Goal: Task Accomplishment & Management: Use online tool/utility

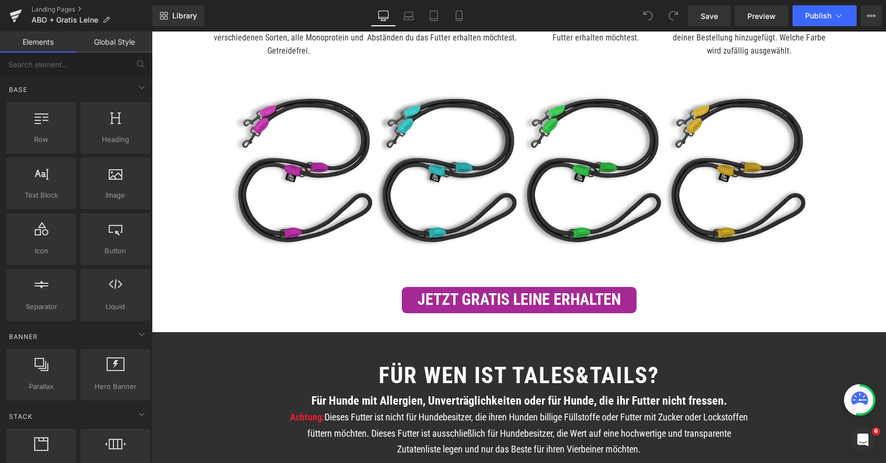
scroll to position [1376, 0]
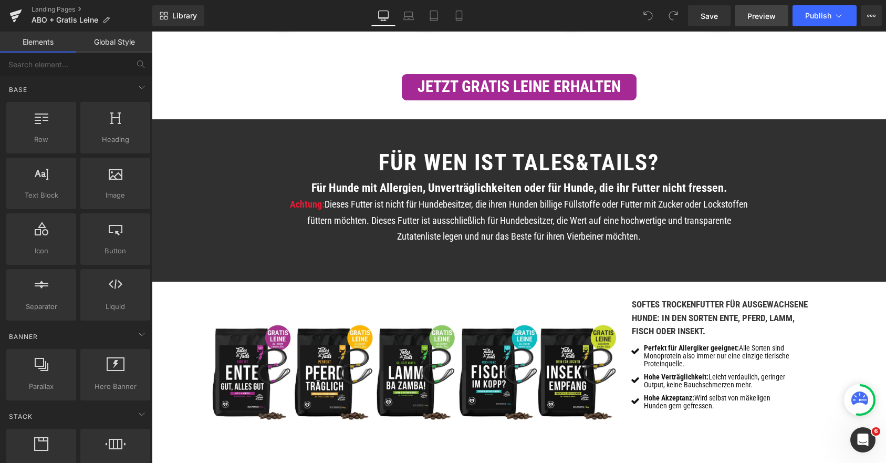
click at [764, 17] on span "Preview" at bounding box center [762, 16] width 28 height 11
click at [834, 19] on icon at bounding box center [839, 16] width 11 height 11
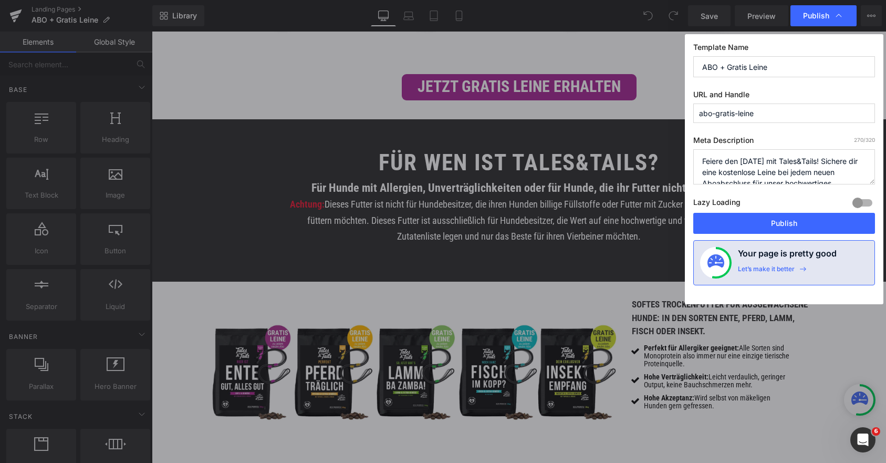
scroll to position [55, 0]
click at [740, 113] on input "abo-gratis-leine" at bounding box center [785, 113] width 182 height 19
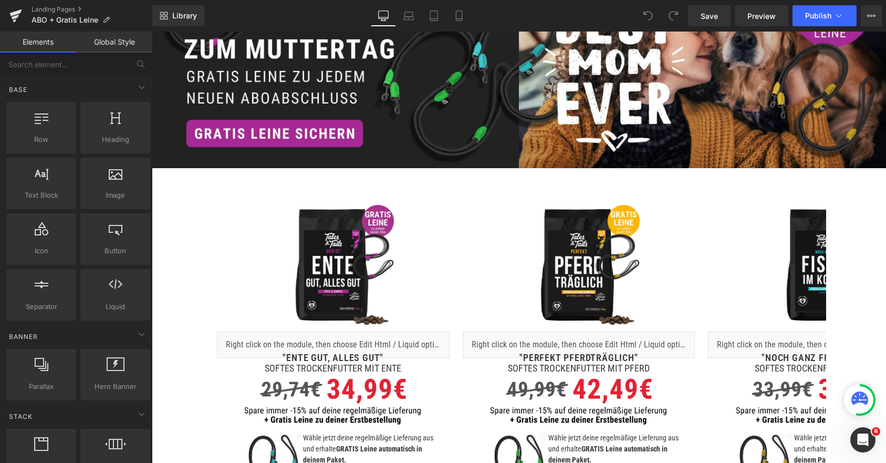
scroll to position [0, 0]
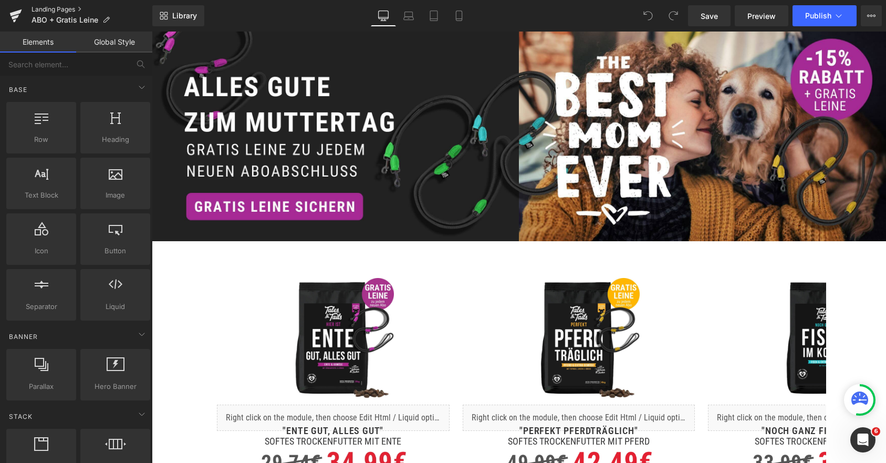
click at [42, 9] on link "Landing Pages" at bounding box center [92, 9] width 121 height 8
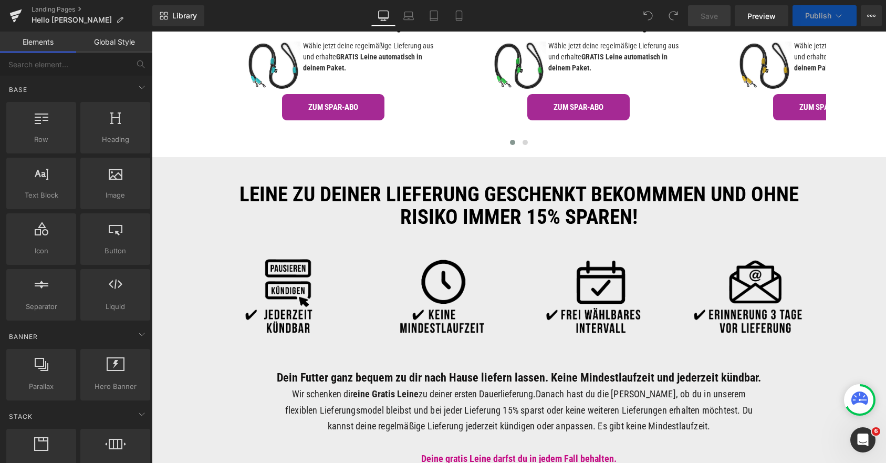
scroll to position [655, 0]
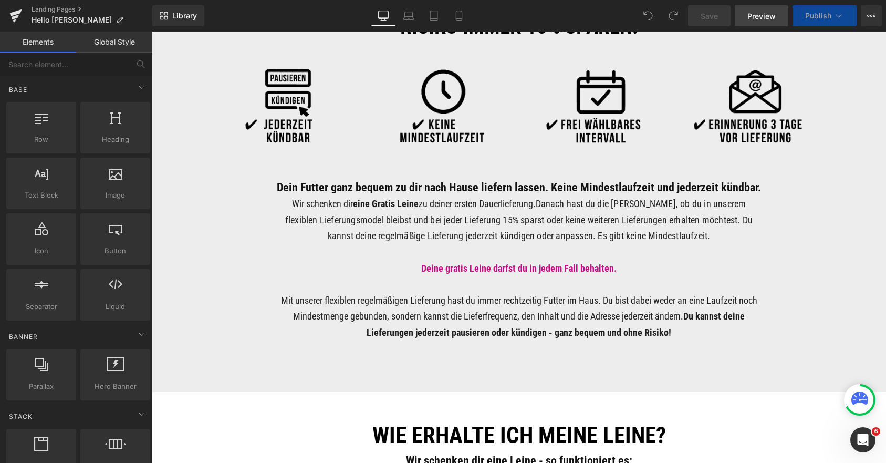
click at [765, 13] on span "Preview" at bounding box center [762, 16] width 28 height 11
click at [834, 15] on icon at bounding box center [839, 16] width 11 height 11
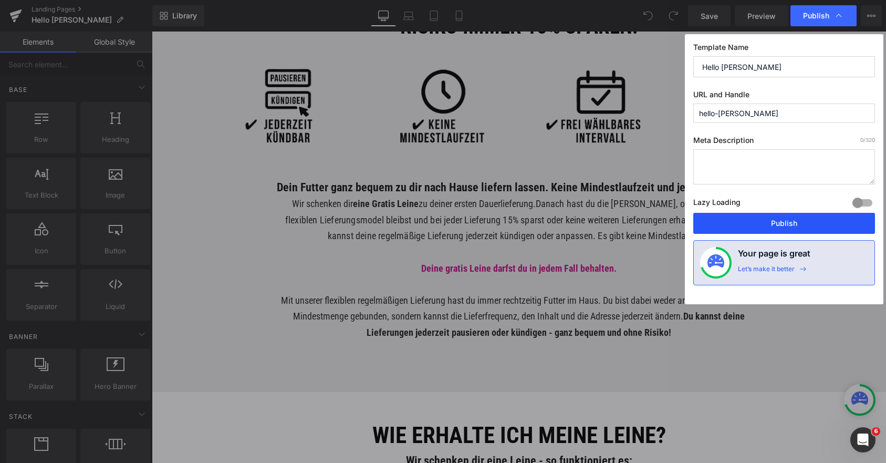
click at [766, 226] on button "Publish" at bounding box center [785, 223] width 182 height 21
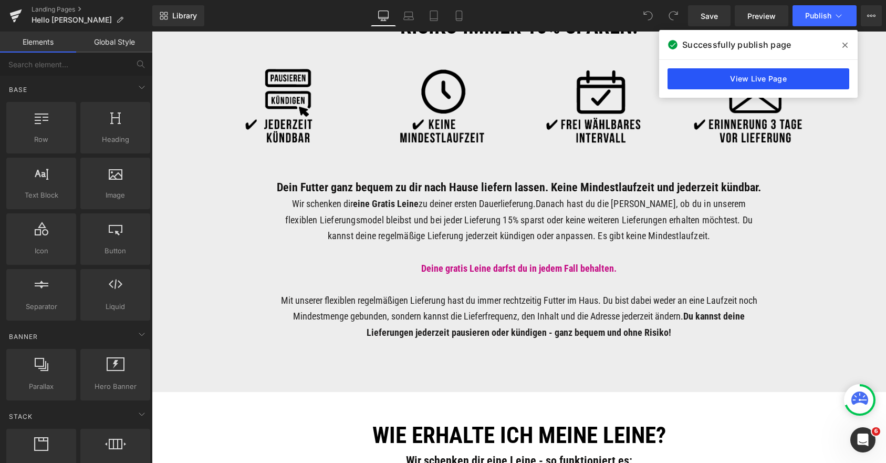
click at [771, 79] on link "View Live Page" at bounding box center [759, 78] width 182 height 21
